Goal: Use online tool/utility: Utilize a website feature to perform a specific function

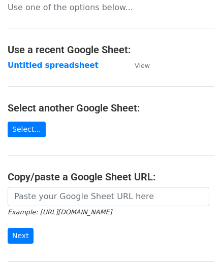
scroll to position [101, 0]
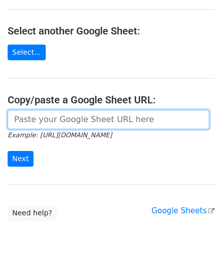
click at [53, 119] on input "url" at bounding box center [108, 119] width 201 height 19
paste input "[URL][DOMAIN_NAME]"
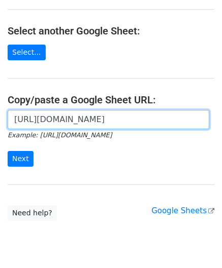
scroll to position [0, 215]
type input "[URL][DOMAIN_NAME]"
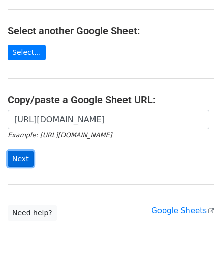
click at [24, 160] on input "Next" at bounding box center [21, 159] width 26 height 16
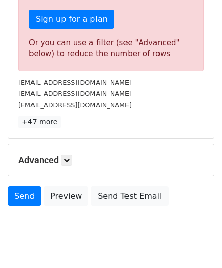
scroll to position [342, 0]
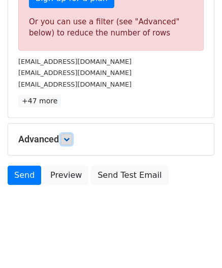
click at [68, 141] on link at bounding box center [66, 139] width 11 height 11
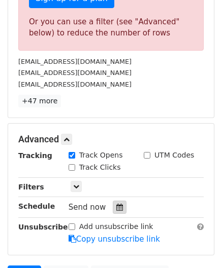
click at [116, 204] on icon at bounding box center [119, 207] width 7 height 7
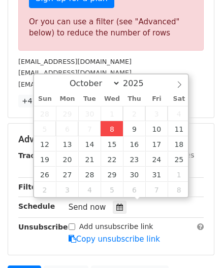
type input "2025-10-08 12:00"
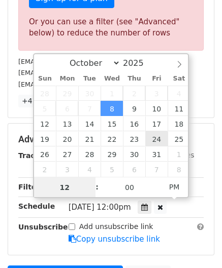
paste input "6"
type input "6"
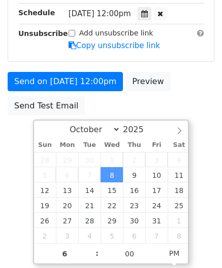
type input "2025-10-08 18:00"
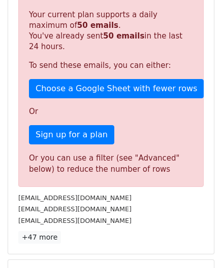
scroll to position [465, 0]
